Goal: Obtain resource: Download file/media

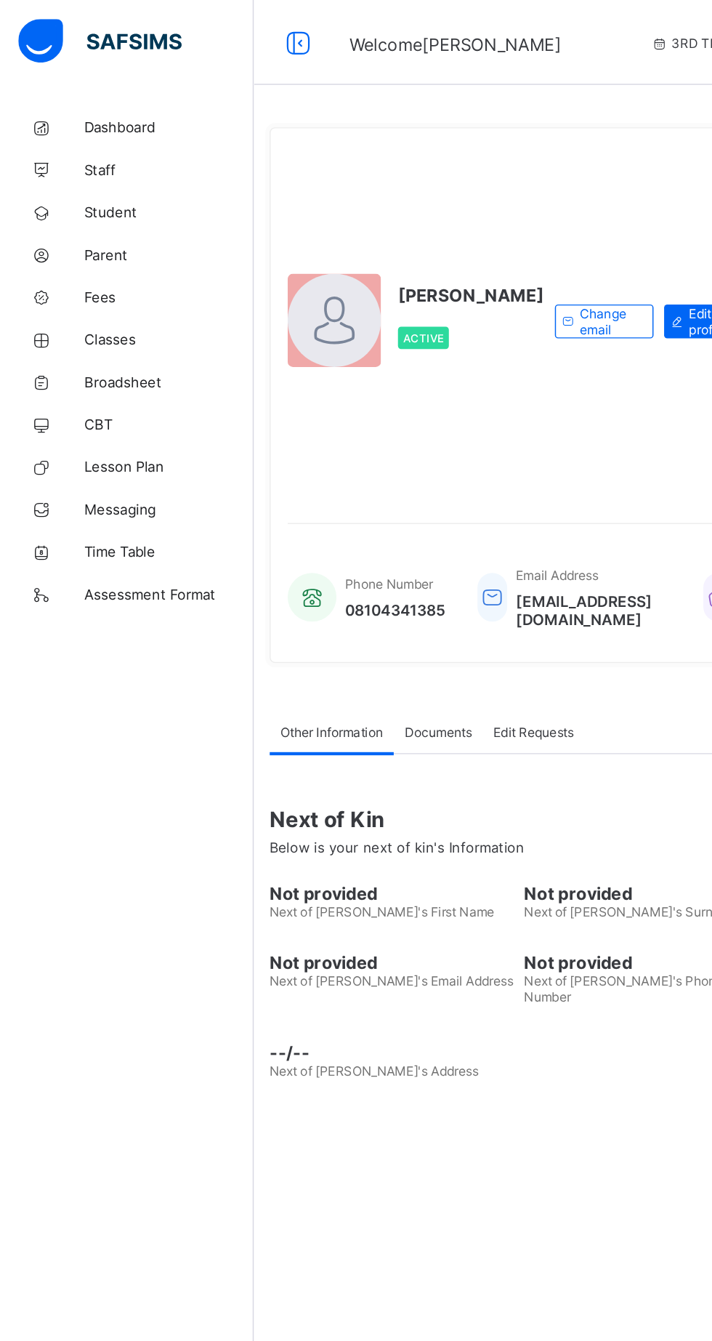
click at [121, 265] on span "Broadsheet" at bounding box center [116, 262] width 116 height 12
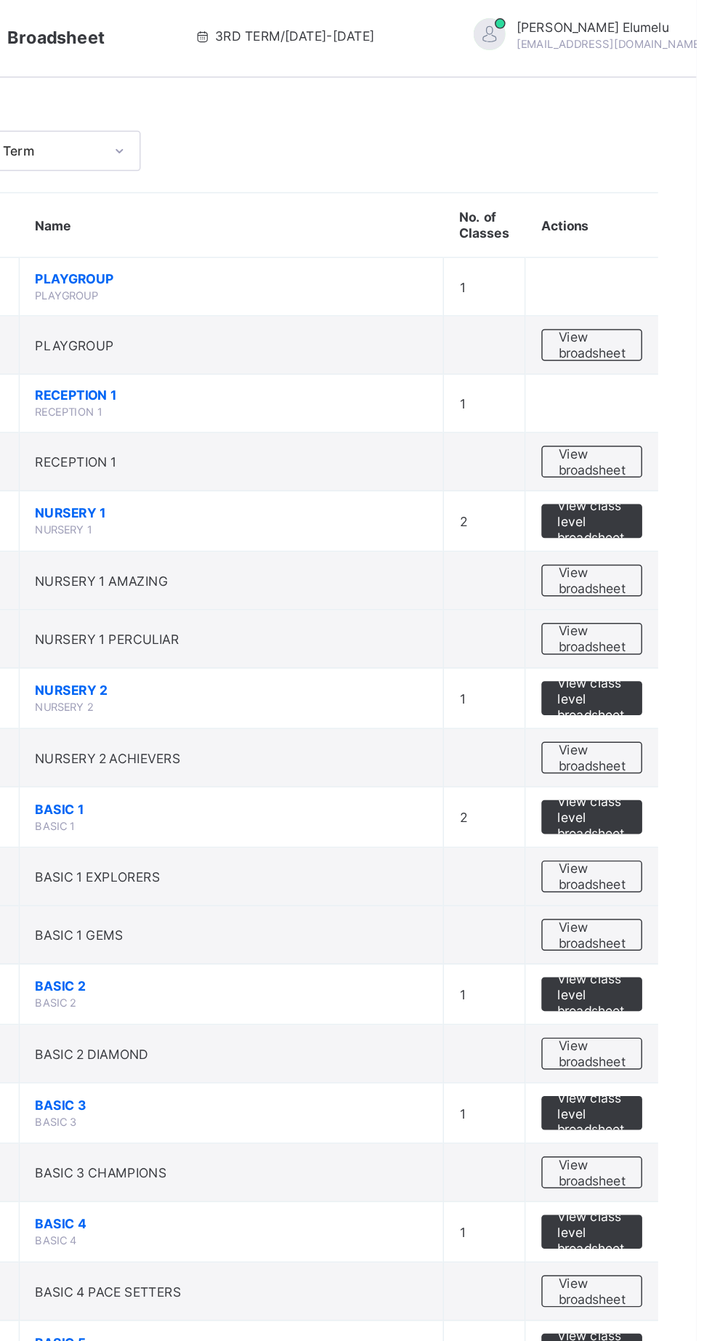
click at [653, 409] on span "View broadsheet" at bounding box center [641, 403] width 46 height 22
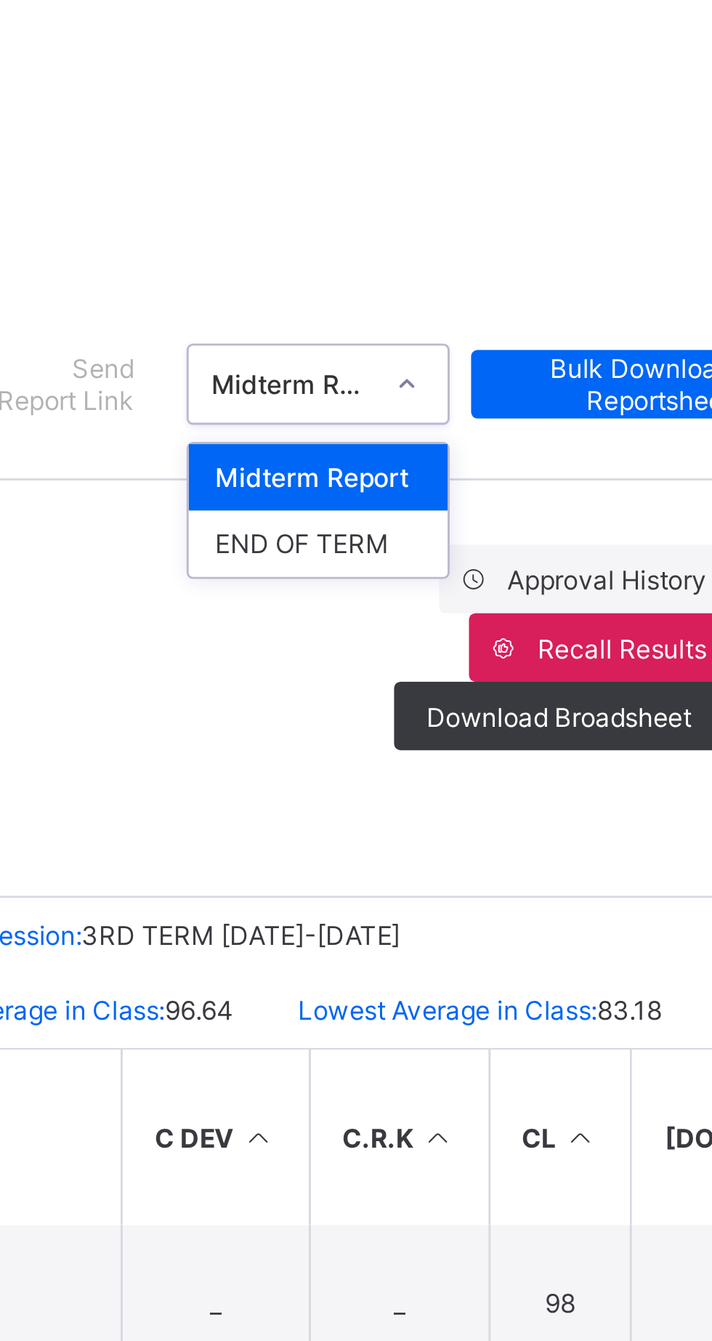
click at [552, 265] on div "END OF TERM" at bounding box center [548, 268] width 88 height 23
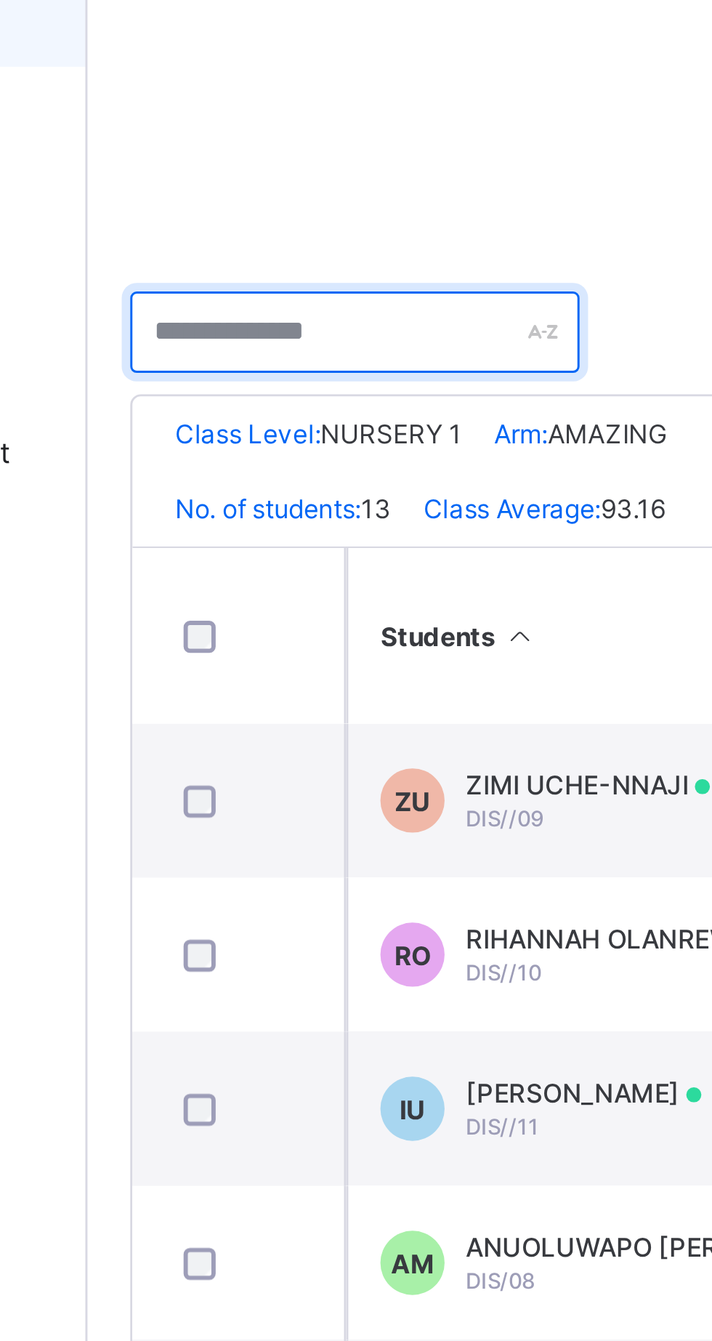
click at [225, 362] on input "text" at bounding box center [265, 367] width 153 height 28
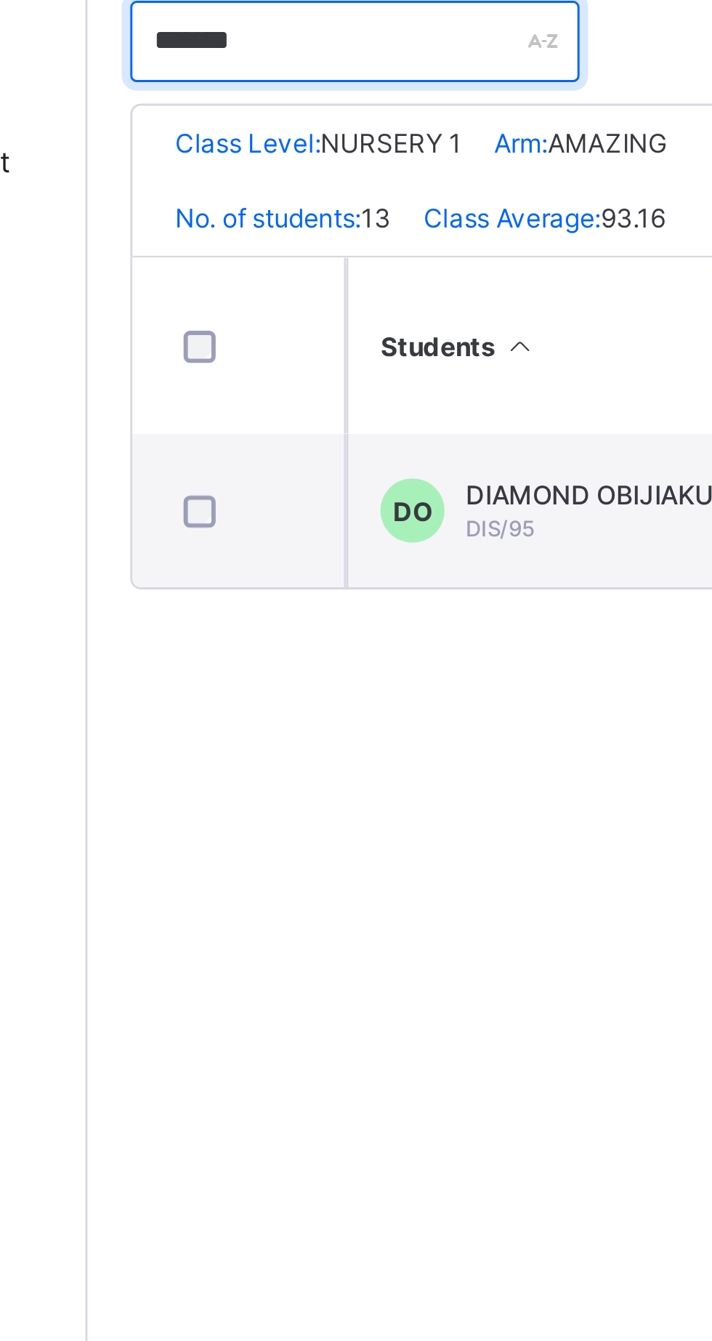
type input "*******"
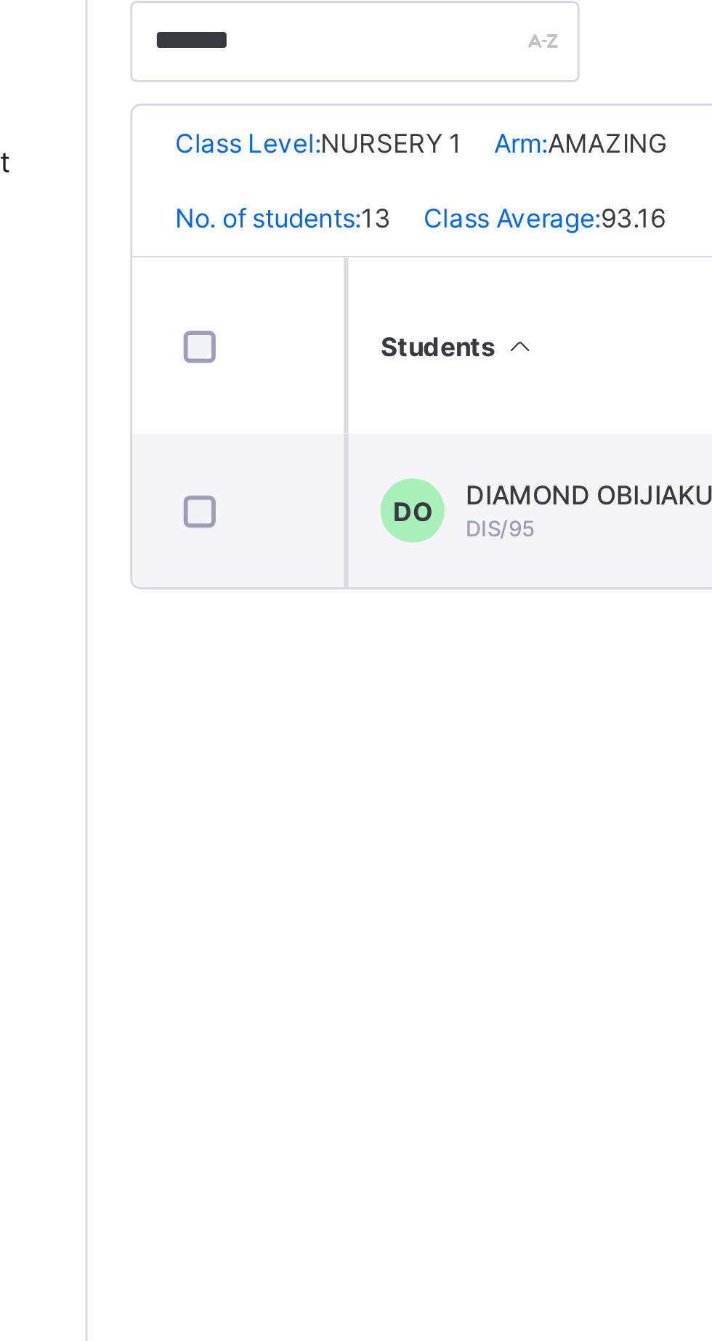
click at [349, 534] on div "DIAMOND OBIJIAKU DIS/95" at bounding box center [349, 526] width 92 height 22
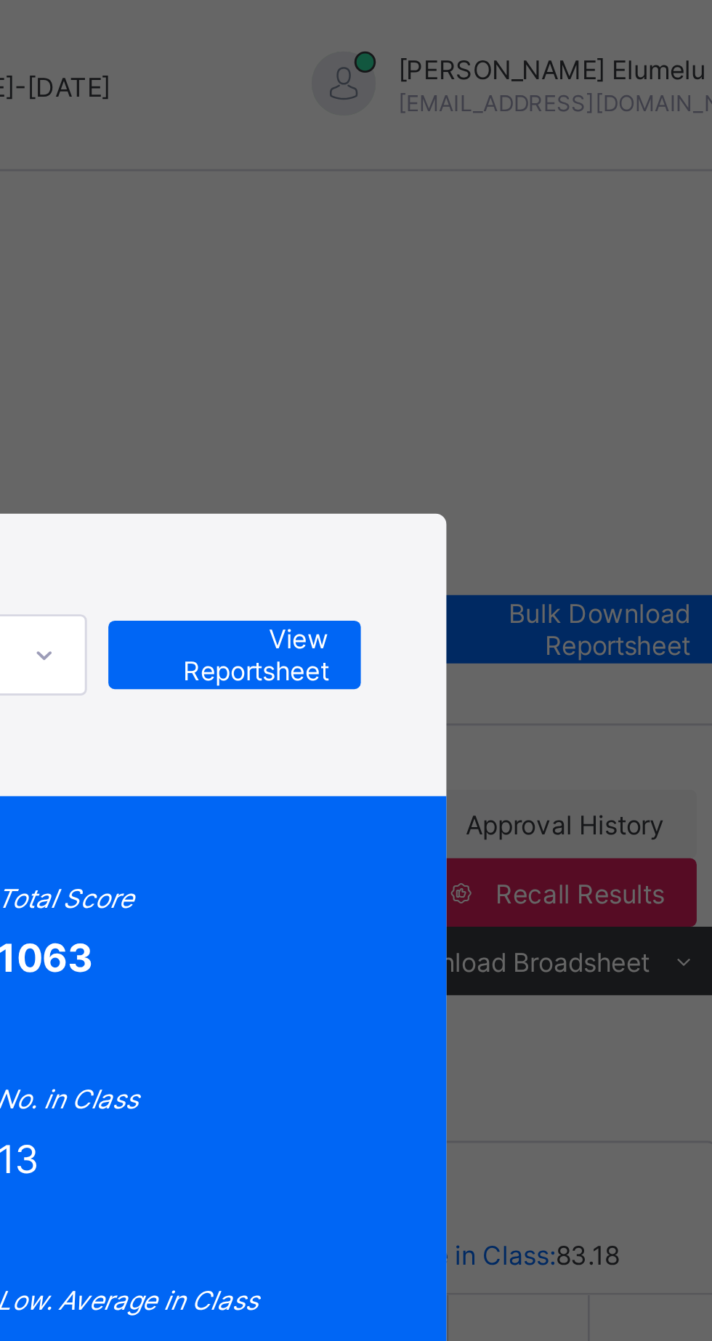
click at [566, 233] on span "View Reportsheet" at bounding box center [534, 223] width 64 height 22
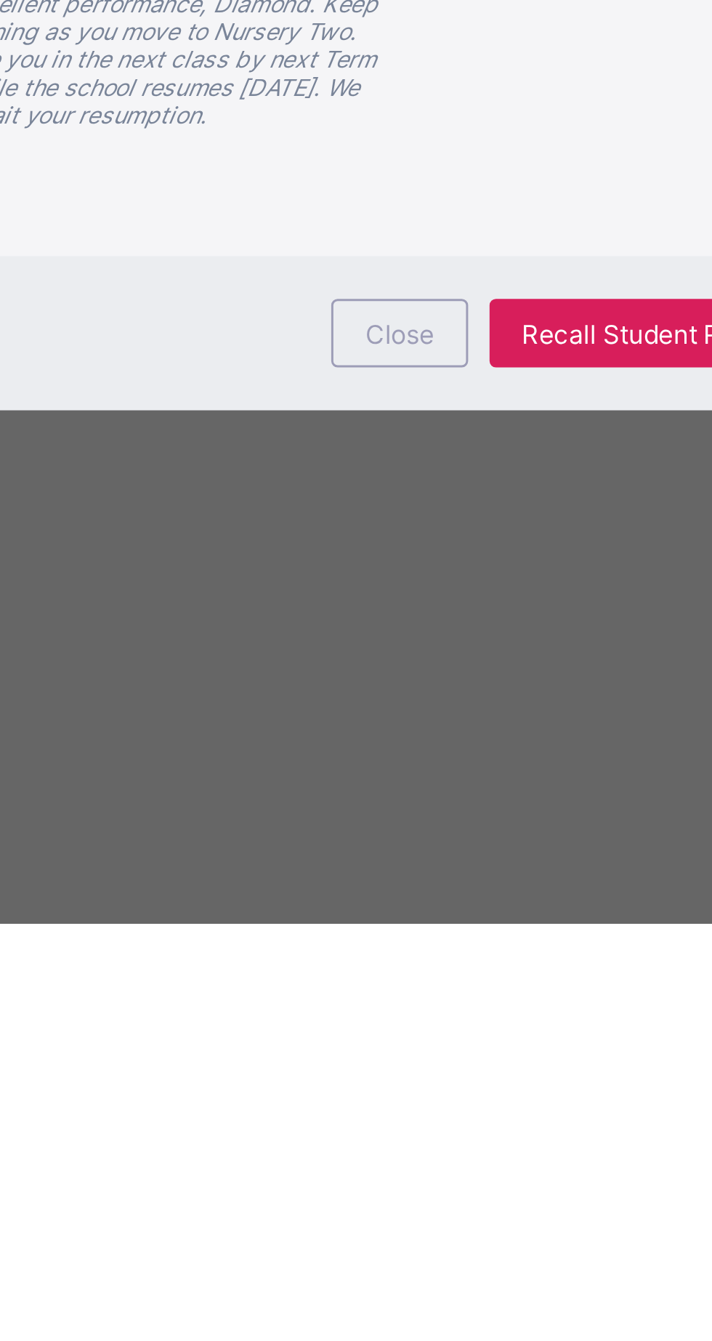
click at [430, 1100] on div "Head Teacher's comment Excellent performance, Diamond. Keep shining as you move…" at bounding box center [356, 1055] width 147 height 90
click at [456, 1152] on div "Close" at bounding box center [432, 1140] width 47 height 23
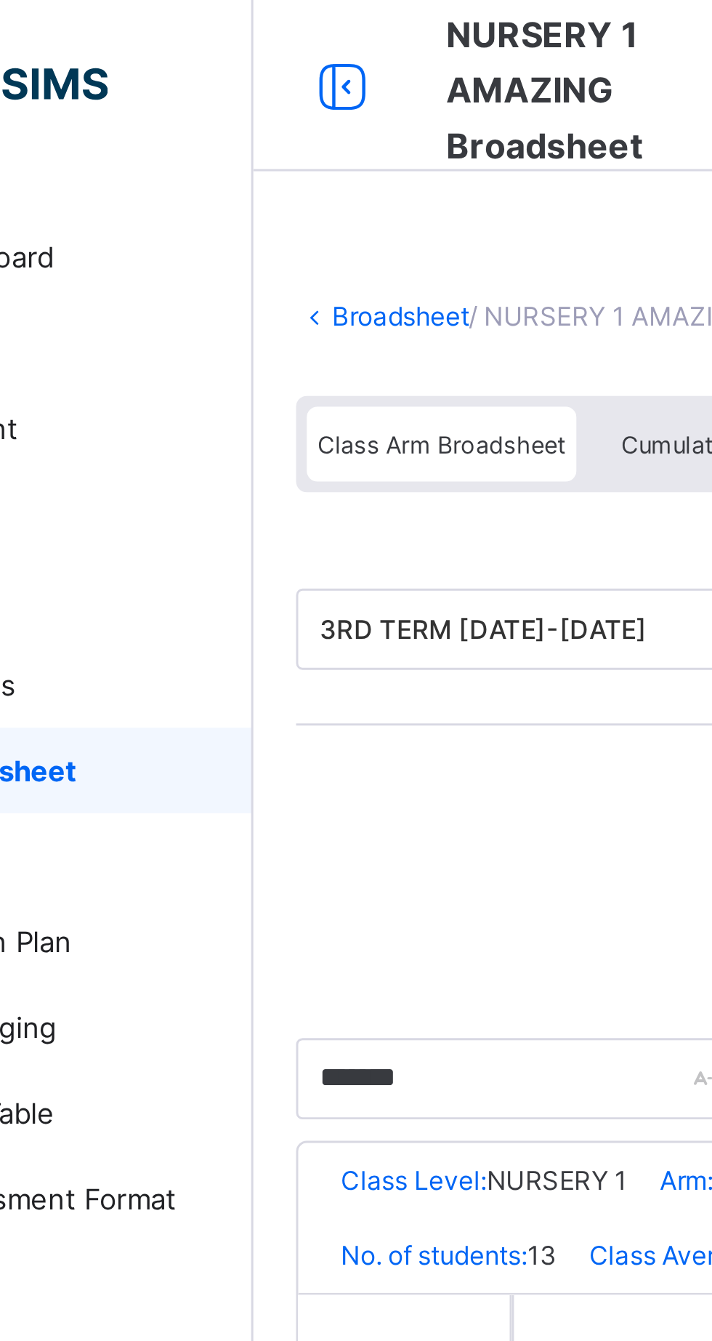
click at [233, 111] on link "Broadsheet" at bounding box center [224, 107] width 47 height 11
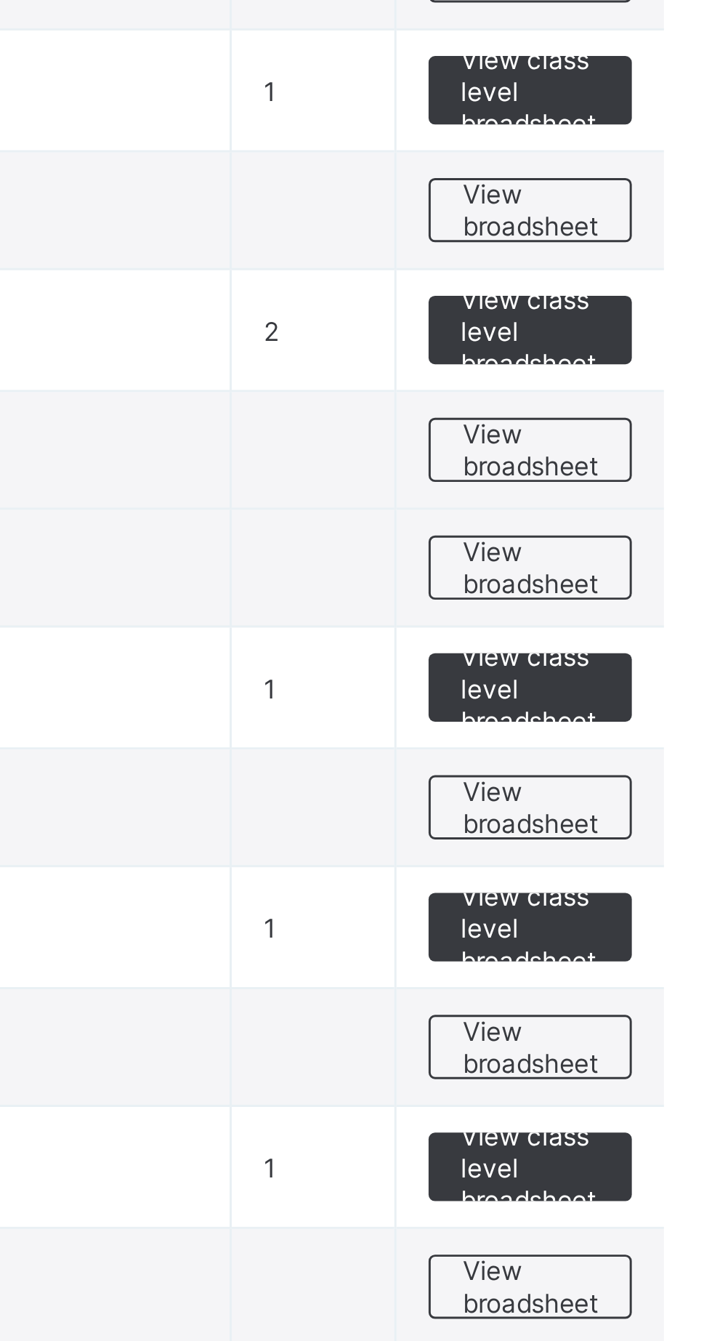
click at [642, 808] on span "View broadsheet" at bounding box center [641, 808] width 46 height 22
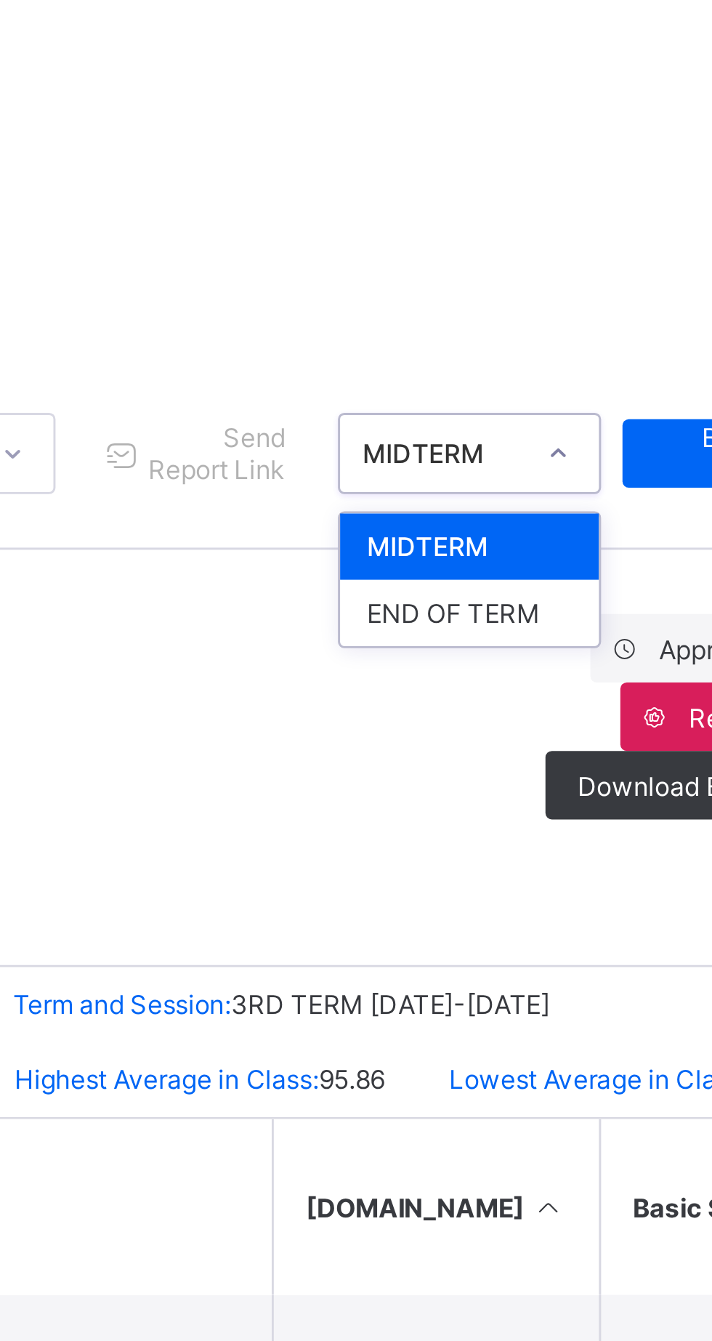
click at [565, 267] on div "END OF TERM" at bounding box center [548, 268] width 88 height 23
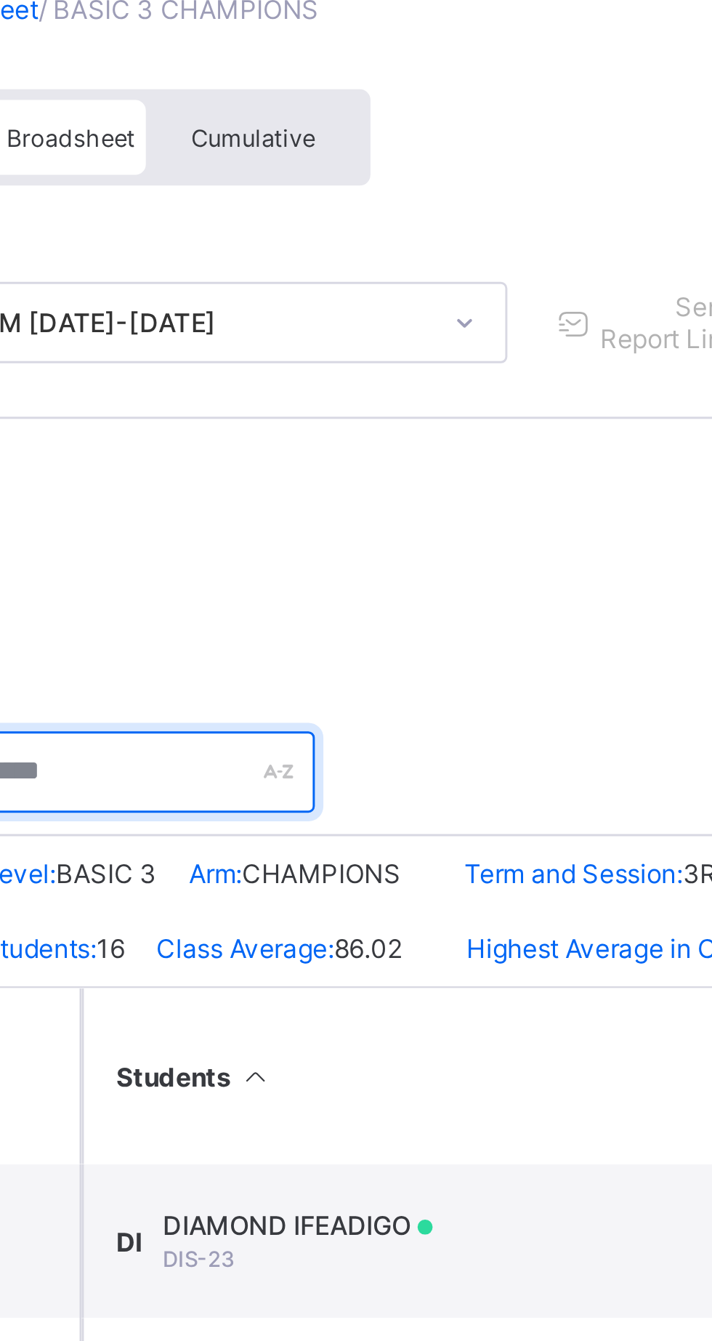
click at [283, 366] on input "text" at bounding box center [265, 367] width 153 height 28
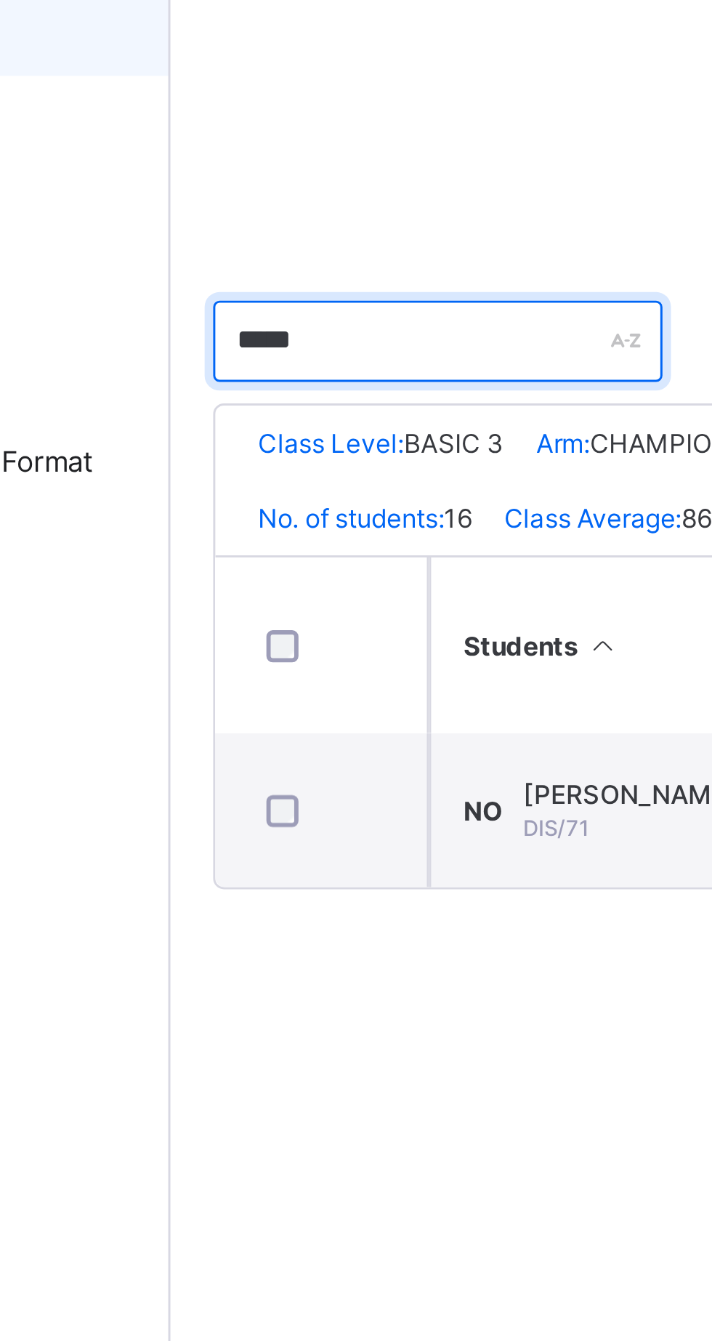
type input "*****"
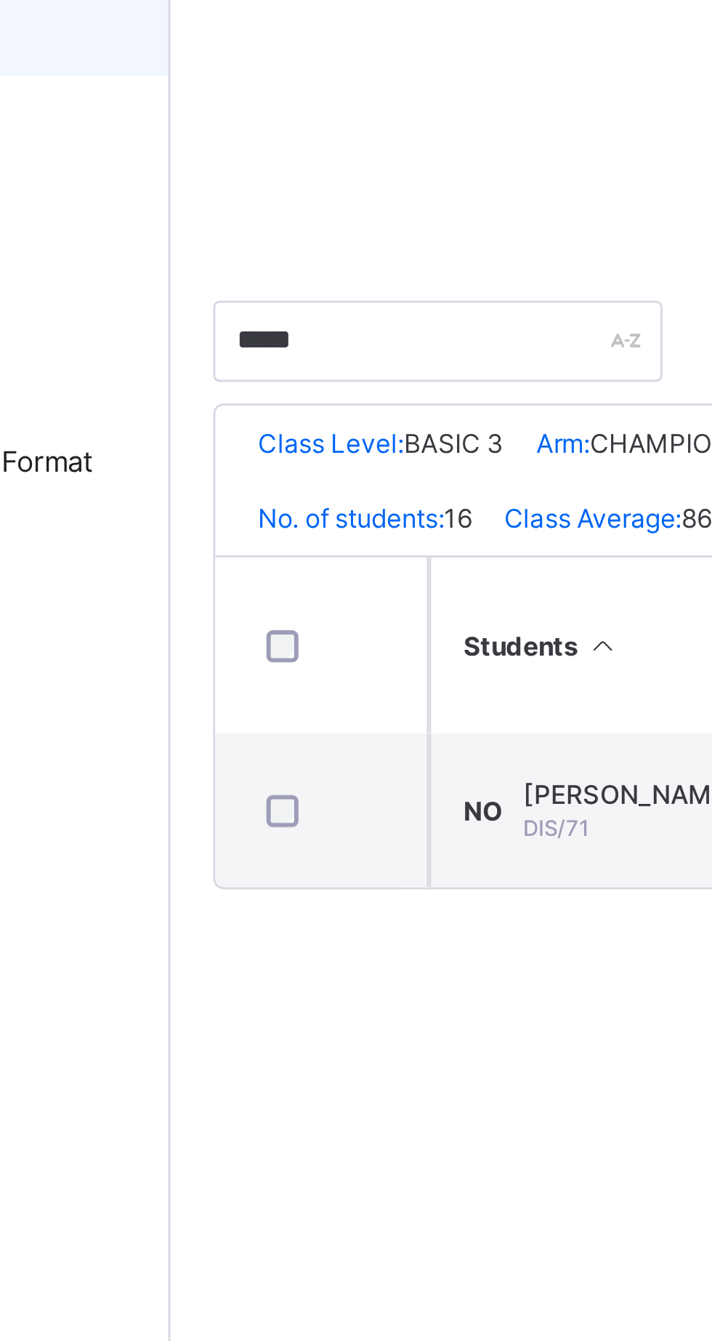
click at [326, 536] on div "[PERSON_NAME] DIS/71" at bounding box center [334, 526] width 80 height 22
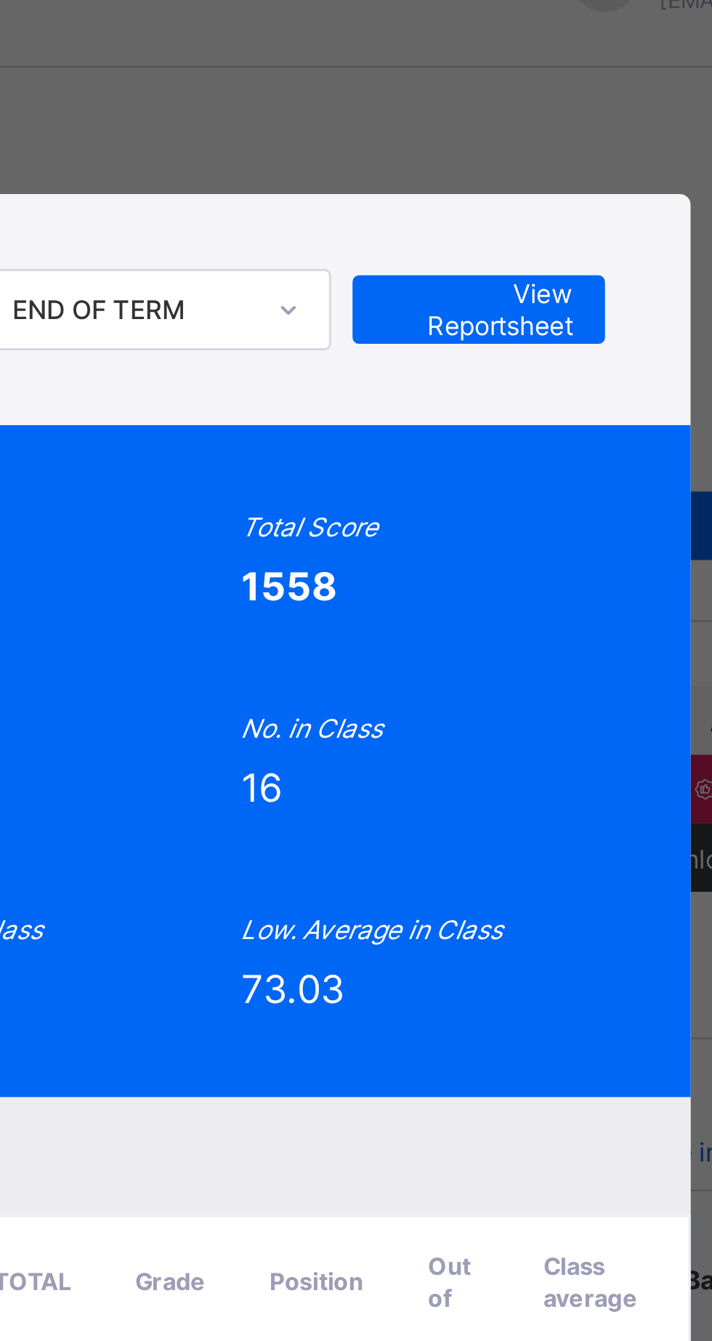
click at [591, 285] on div "NO DIS/71 NAOMI OBIJIAKU BASIC 3 CHAMPIONS Approved END OF TERM View Reportshee…" at bounding box center [356, 670] width 712 height 1341
click at [566, 151] on span "View Reportsheet" at bounding box center [534, 140] width 64 height 22
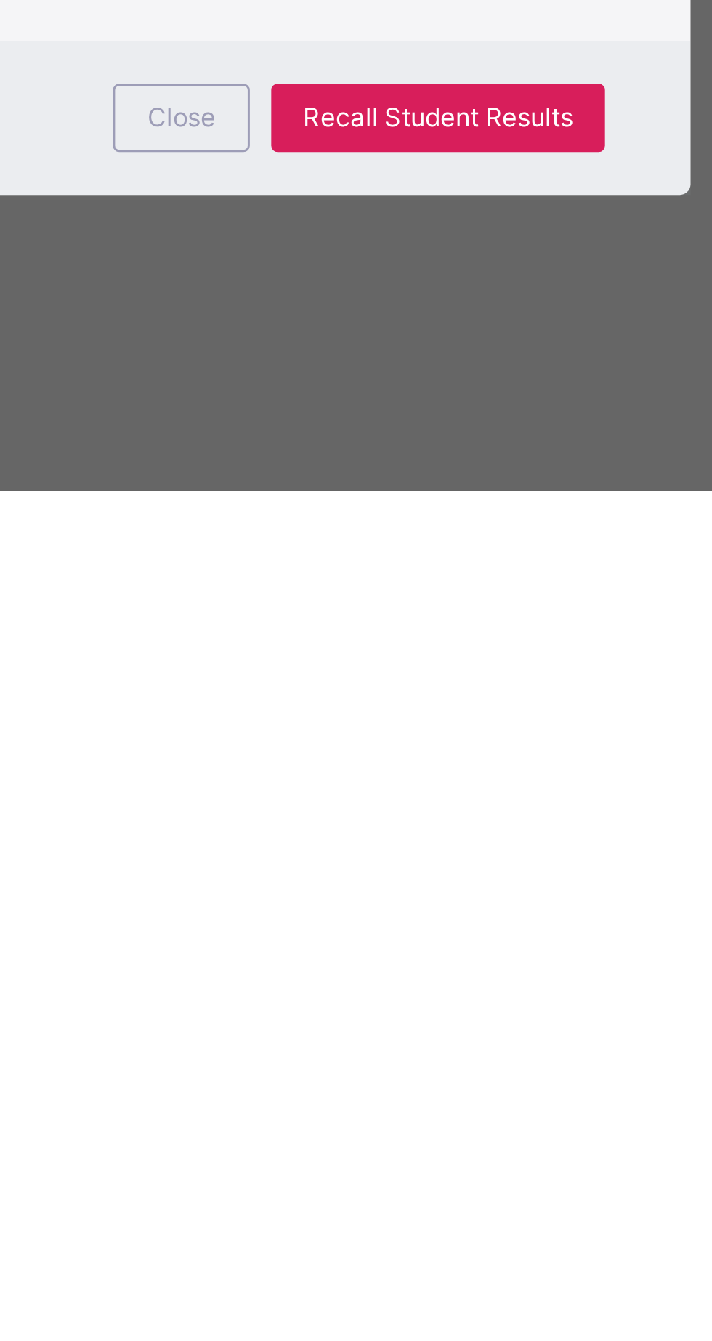
click at [444, 1220] on span "Close" at bounding box center [432, 1214] width 23 height 11
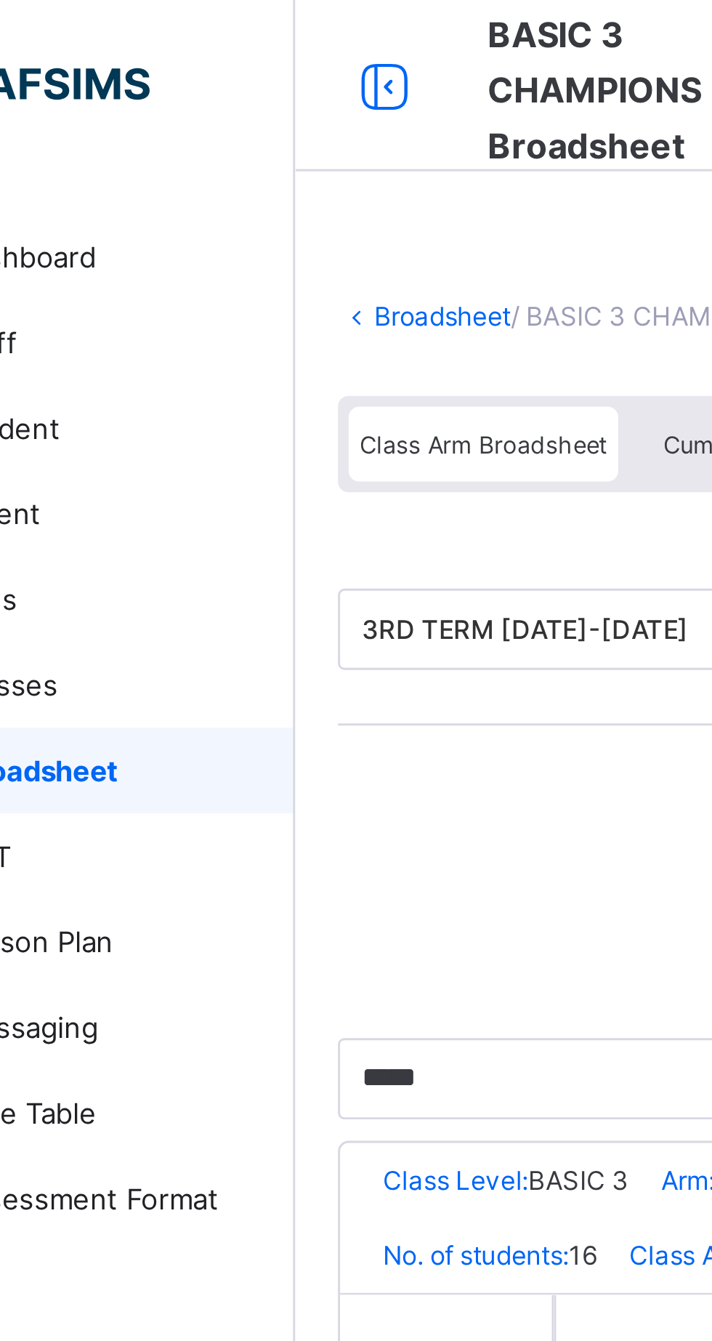
click at [222, 110] on link "Broadsheet" at bounding box center [224, 107] width 47 height 11
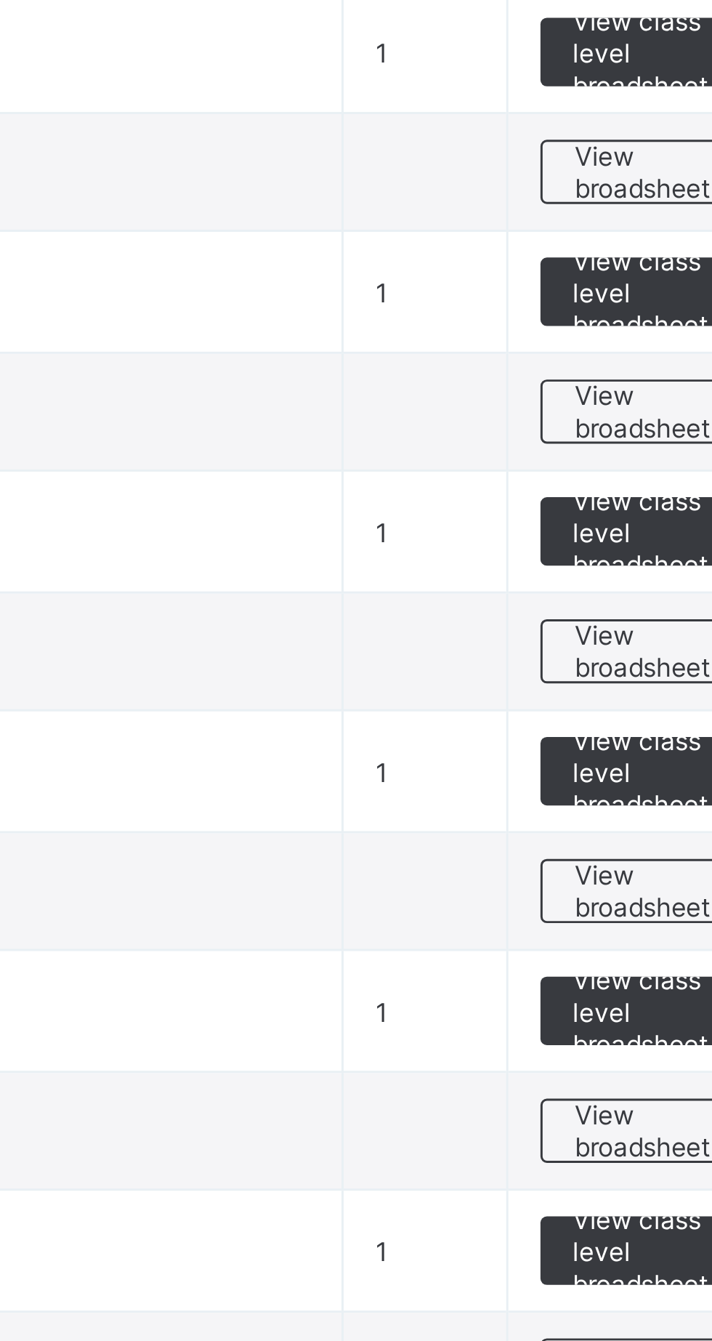
click at [638, 967] on span "View broadsheet" at bounding box center [641, 971] width 46 height 22
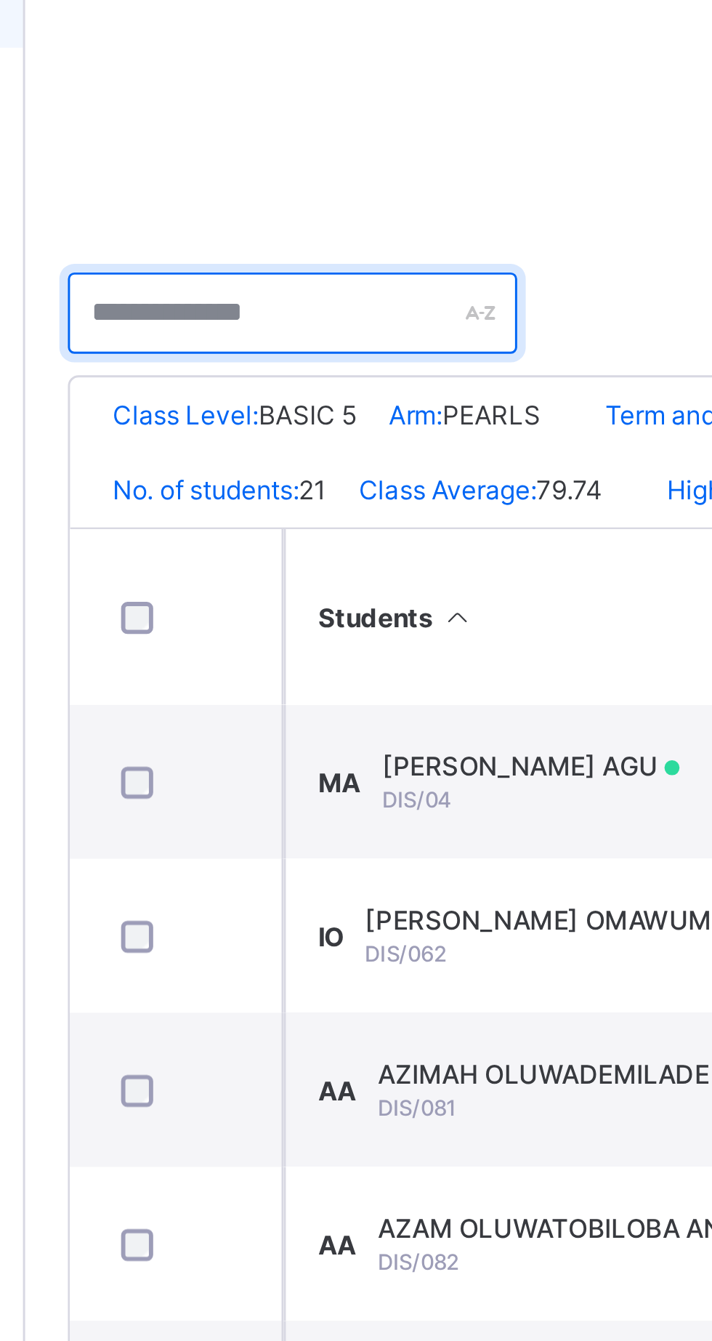
click at [223, 365] on input "text" at bounding box center [265, 367] width 153 height 28
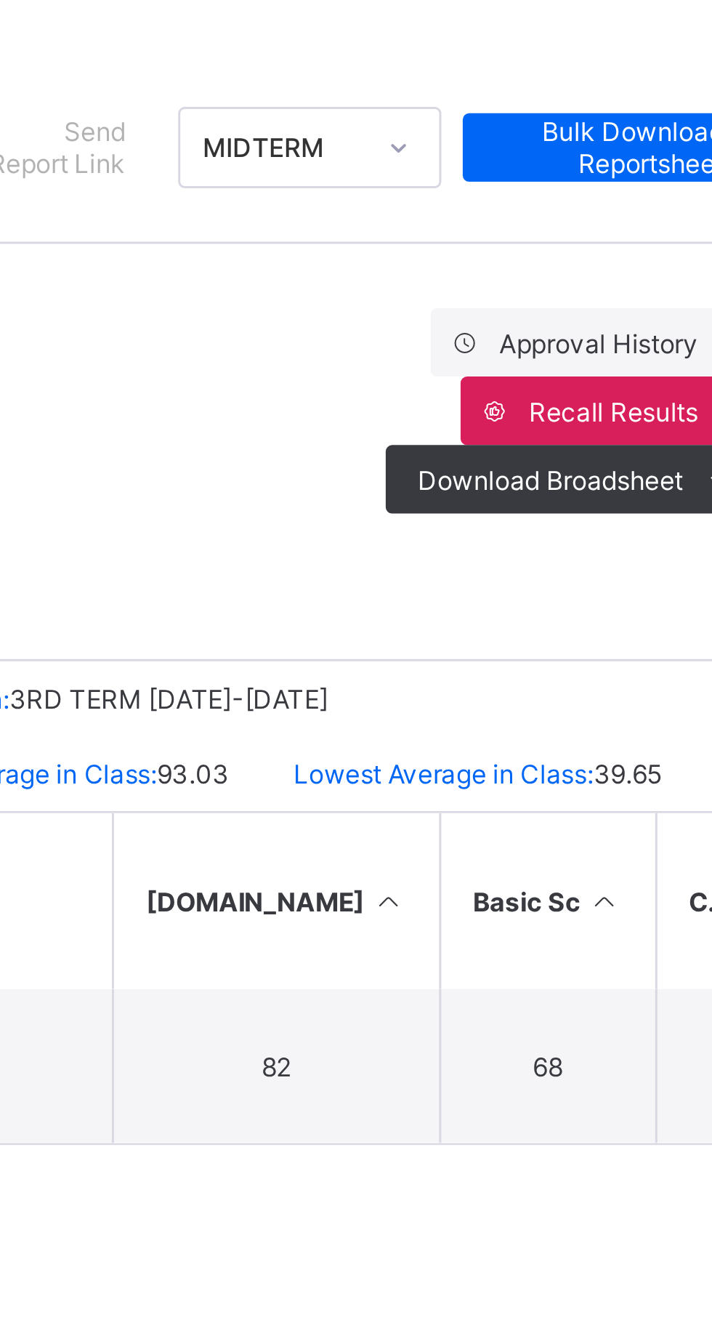
type input "********"
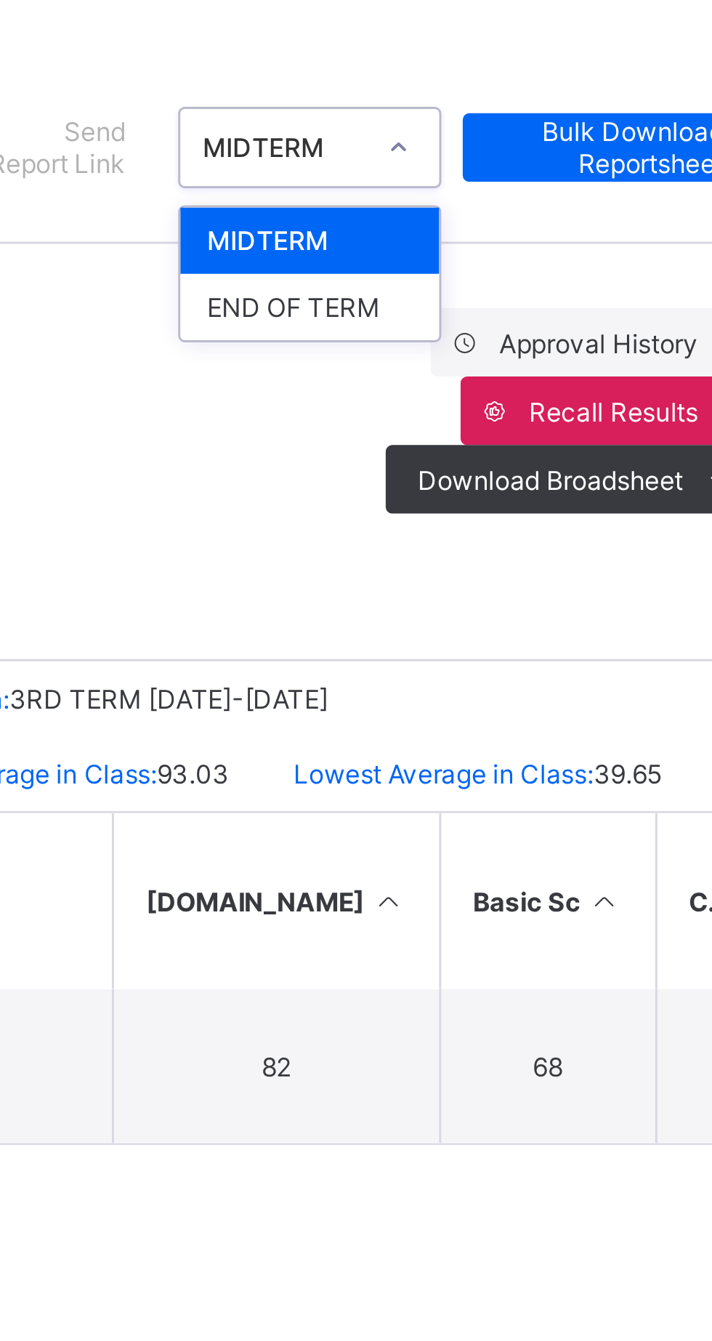
click at [544, 273] on div "END OF TERM" at bounding box center [548, 268] width 88 height 23
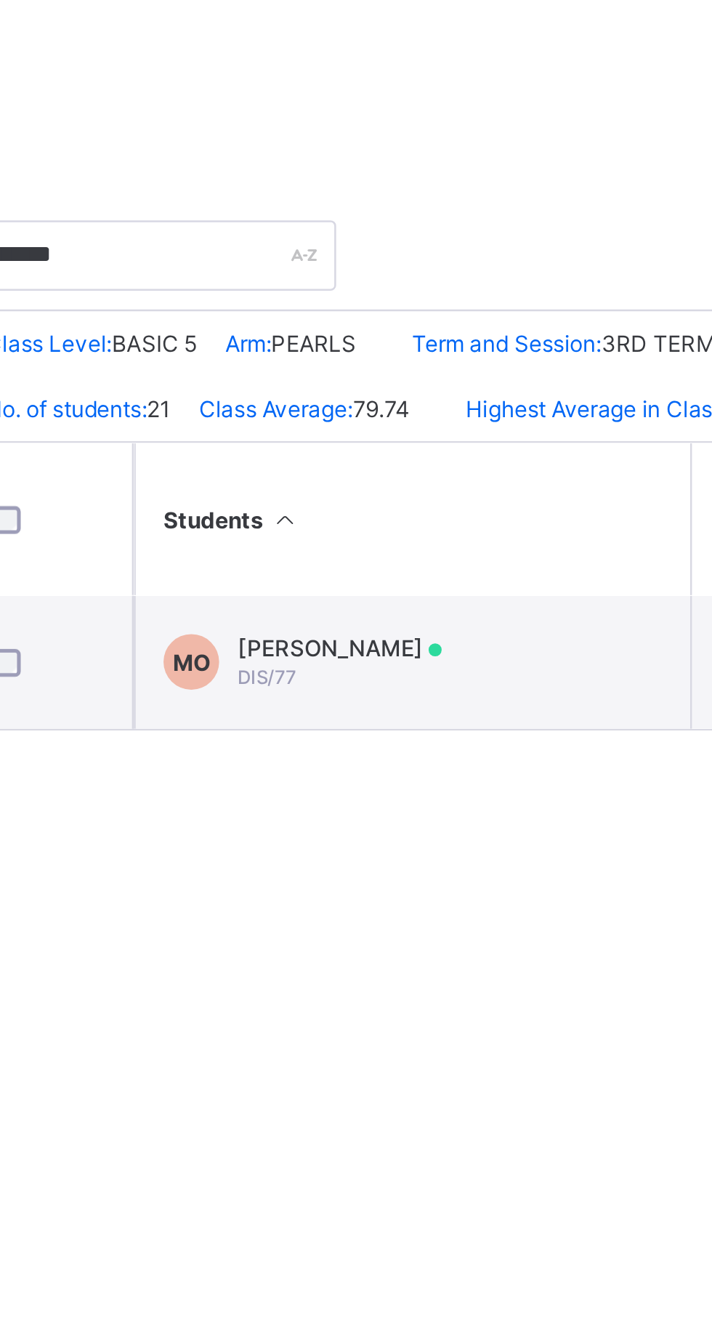
click at [362, 526] on span "MICHELLE OBIJIAKU" at bounding box center [343, 520] width 80 height 11
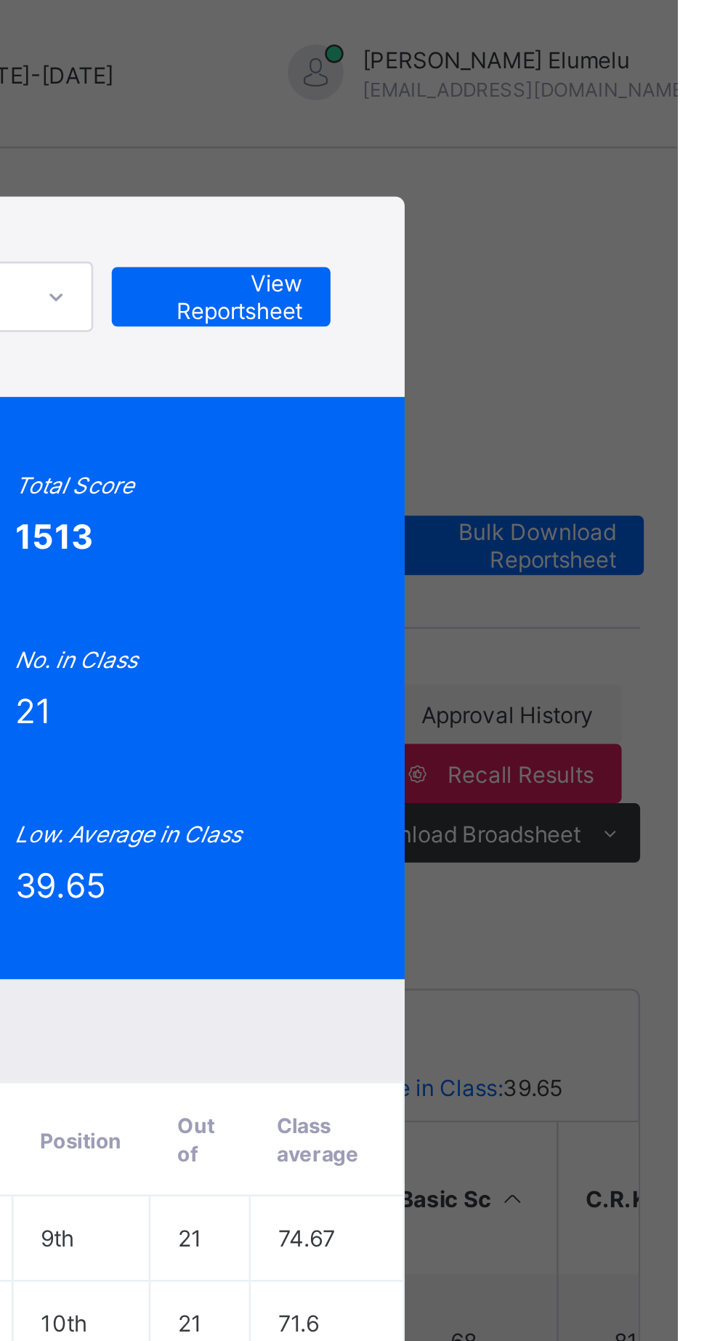
click at [566, 127] on span "View Reportsheet" at bounding box center [534, 116] width 64 height 22
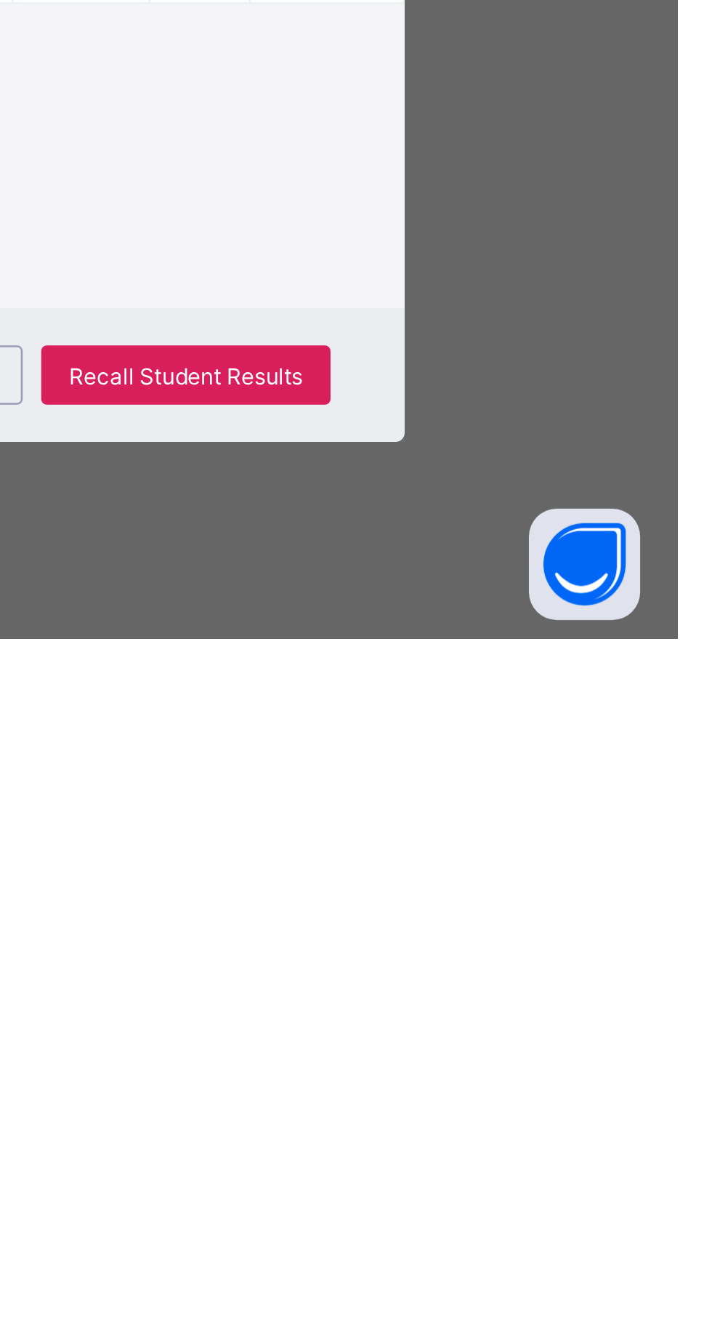
click at [456, 1250] on div "Close" at bounding box center [432, 1237] width 47 height 23
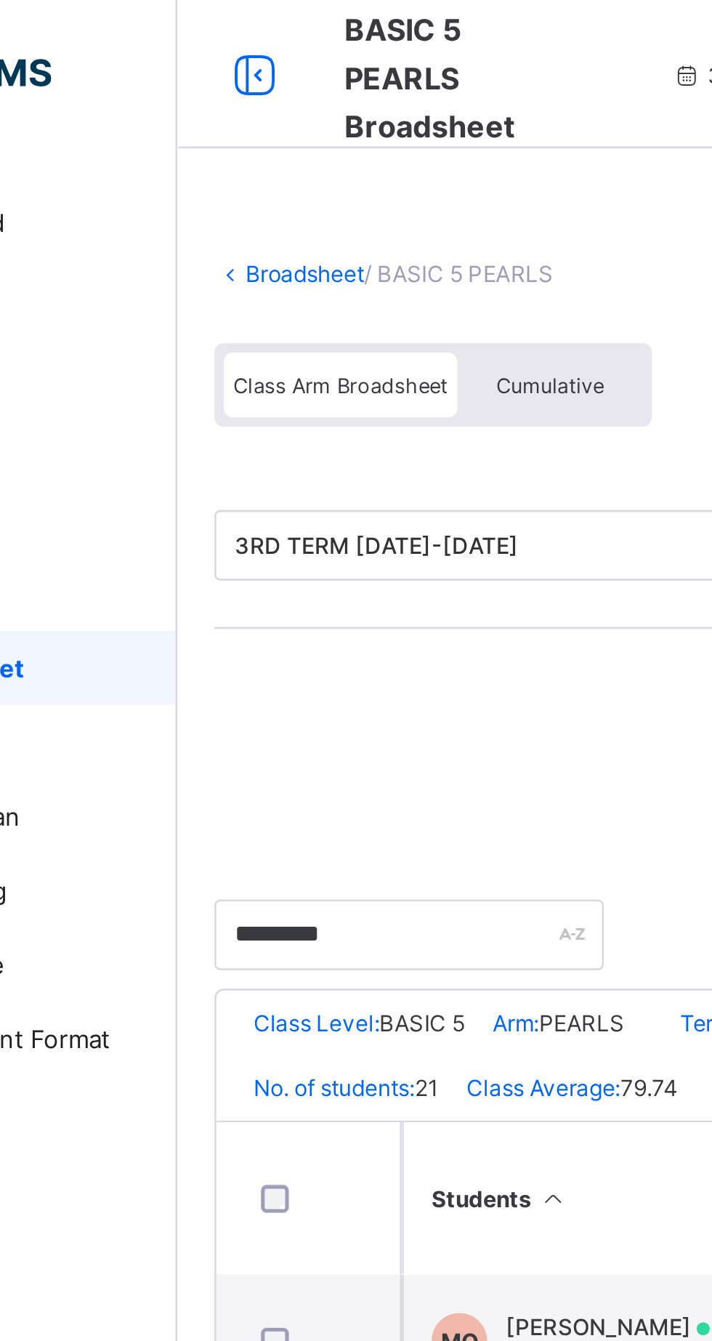
click at [217, 109] on link "Broadsheet" at bounding box center [224, 107] width 47 height 11
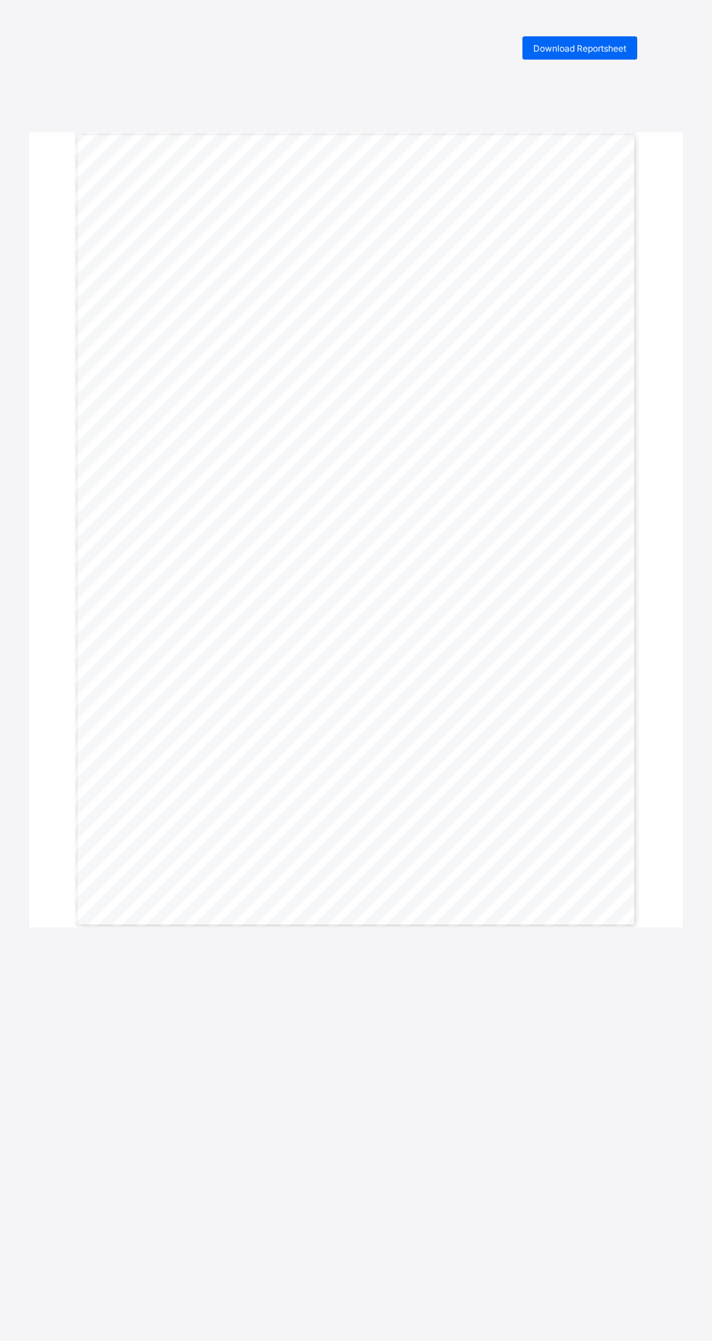
click at [611, 47] on span "Download Reportsheet" at bounding box center [580, 48] width 93 height 11
click at [636, 56] on div "Download Reportsheet" at bounding box center [580, 47] width 115 height 23
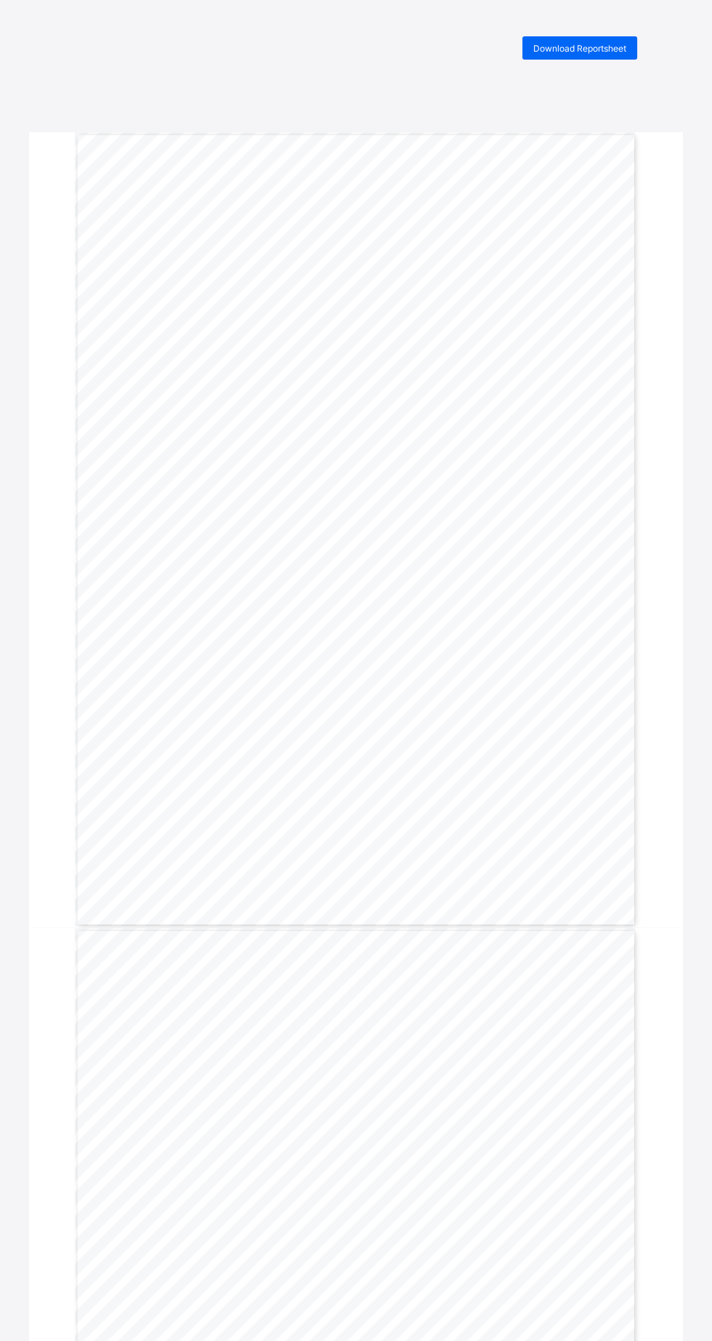
click at [579, 48] on span "Download Reportsheet" at bounding box center [580, 48] width 93 height 11
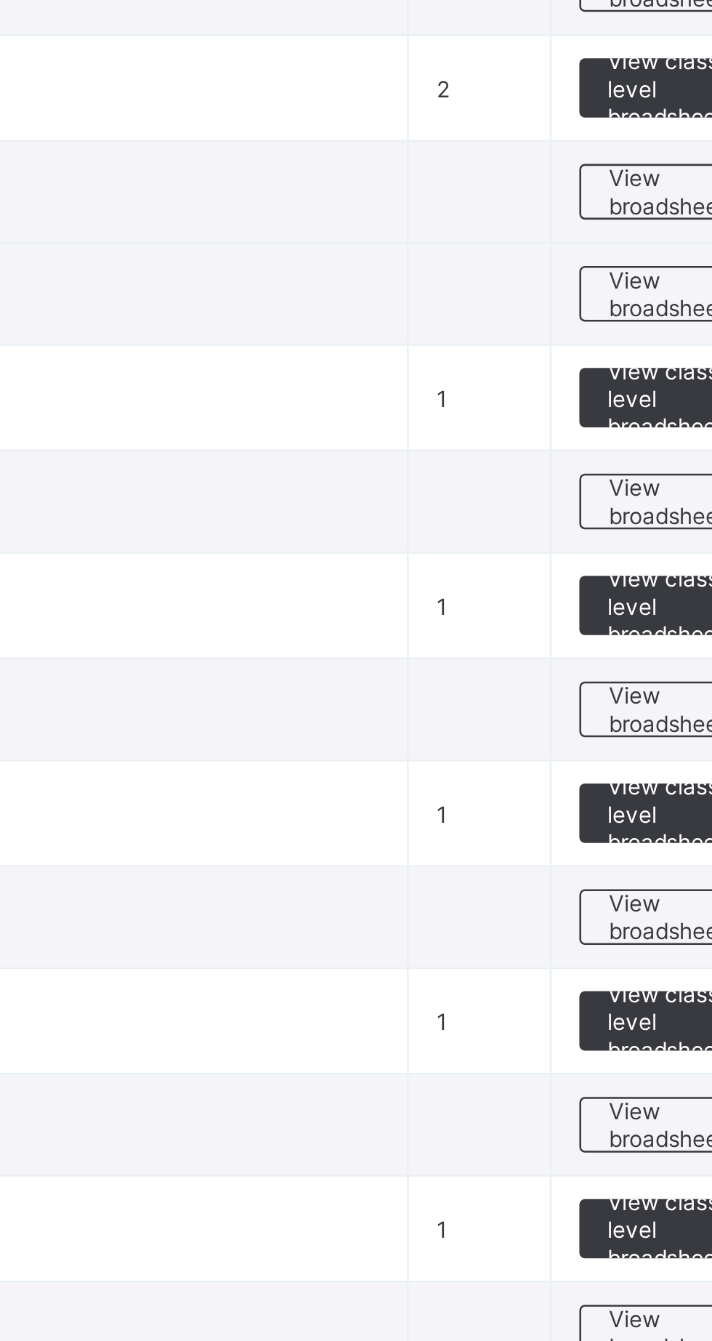
click at [652, 800] on span "View broadsheet" at bounding box center [641, 808] width 46 height 22
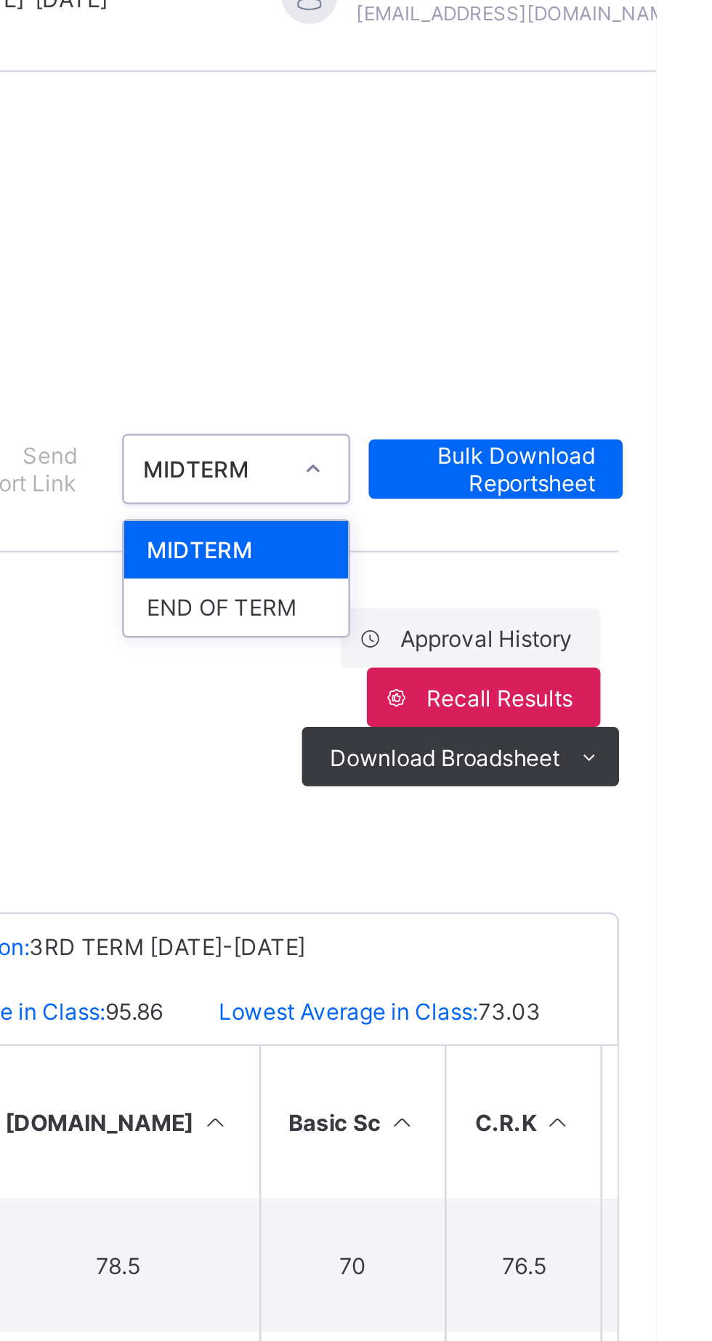
click at [543, 265] on div "END OF TERM" at bounding box center [548, 268] width 88 height 23
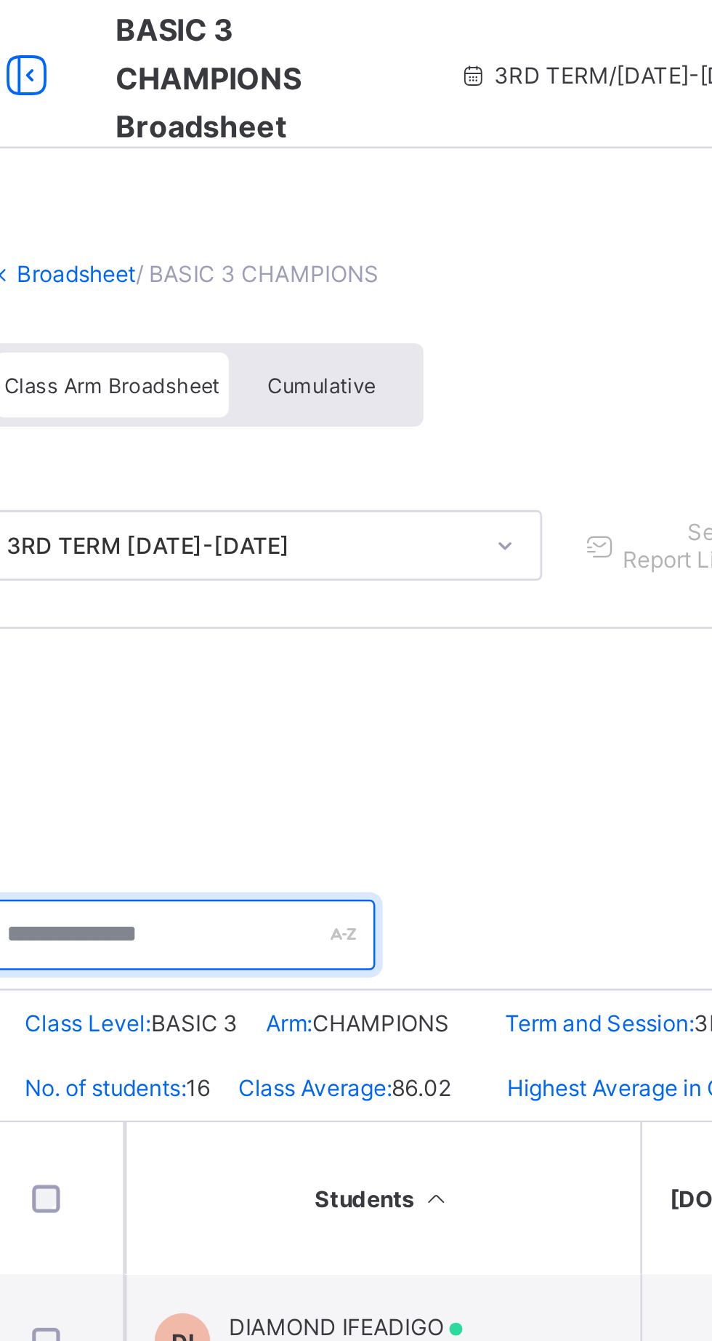
click at [260, 371] on input "text" at bounding box center [265, 367] width 153 height 28
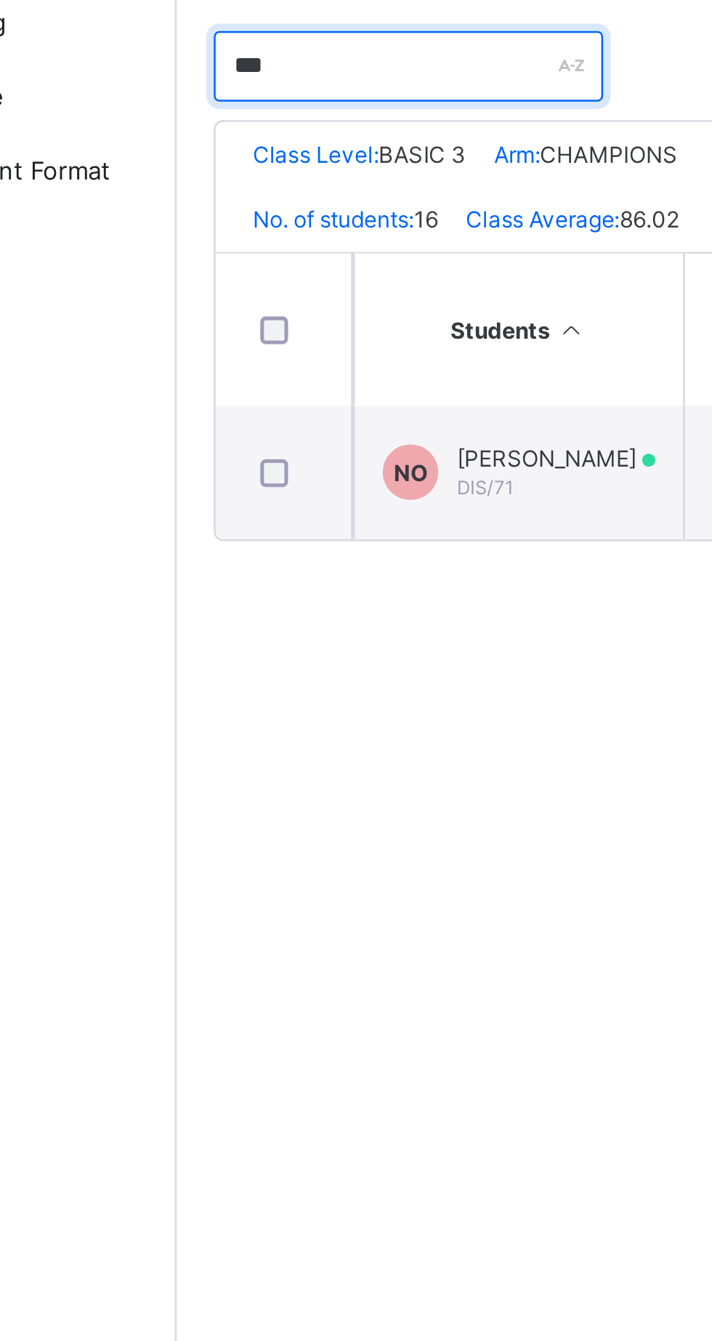
type input "***"
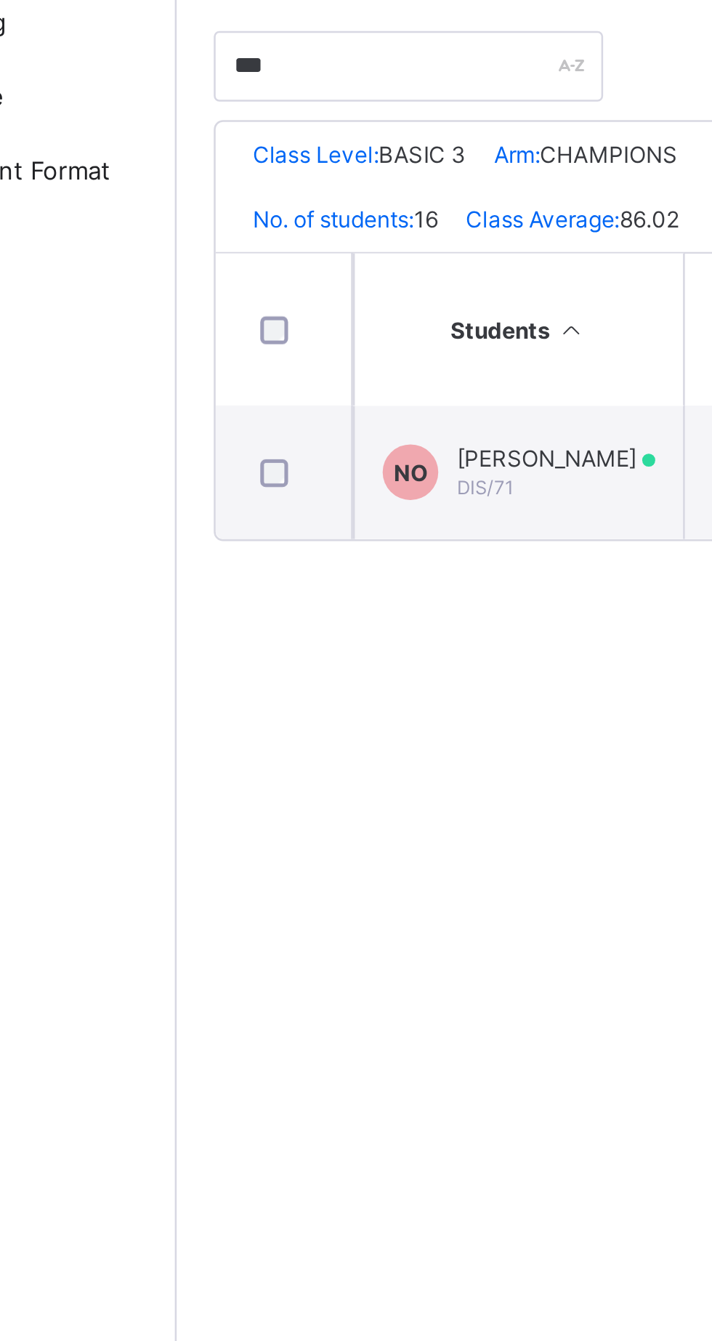
click at [318, 536] on div "[PERSON_NAME] DIS/71" at bounding box center [323, 526] width 78 height 22
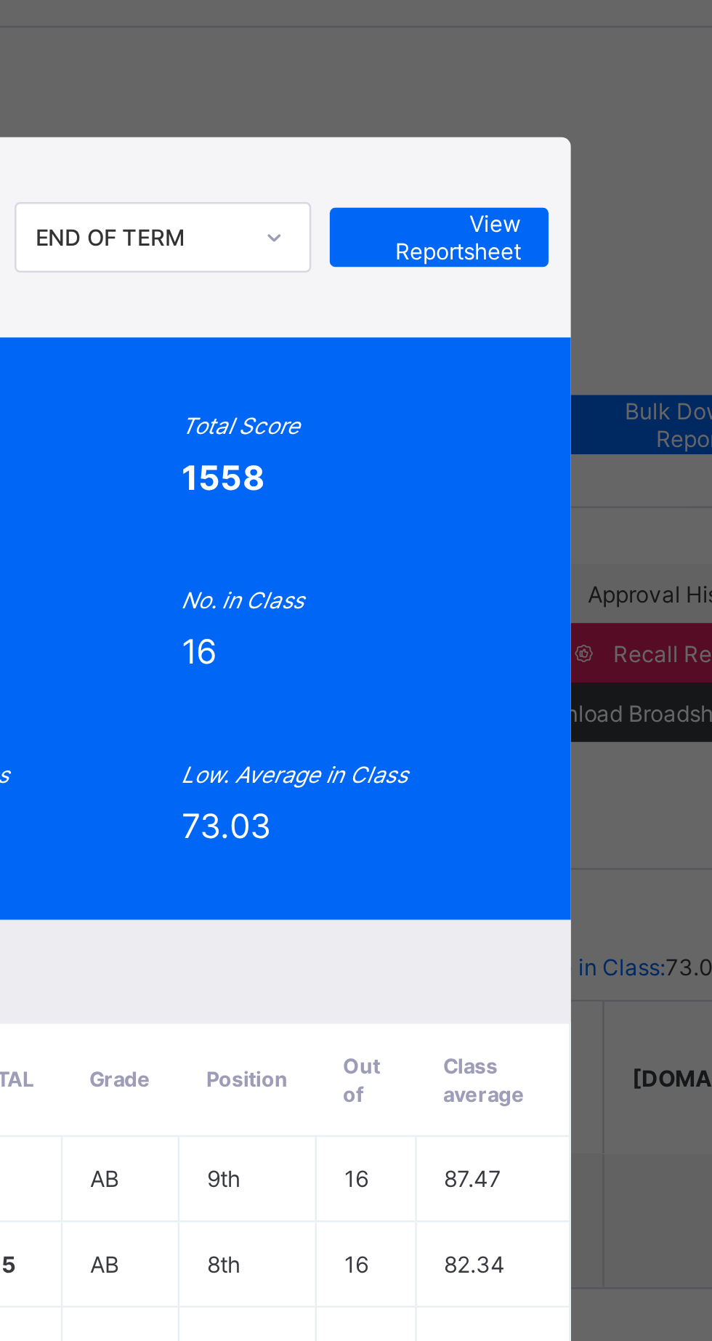
click at [586, 151] on span "View Reportsheet" at bounding box center [554, 140] width 64 height 22
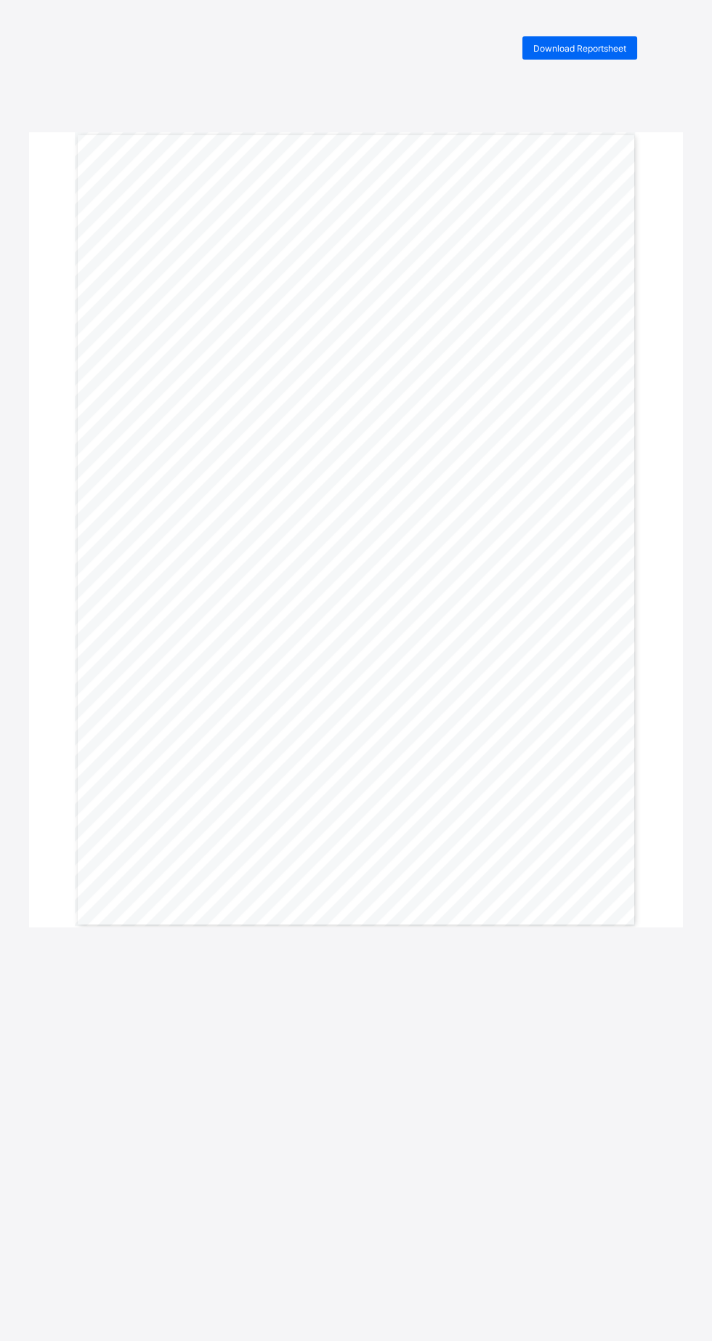
click at [605, 48] on span "Download Reportsheet" at bounding box center [580, 48] width 93 height 11
